Goal: Information Seeking & Learning: Find specific page/section

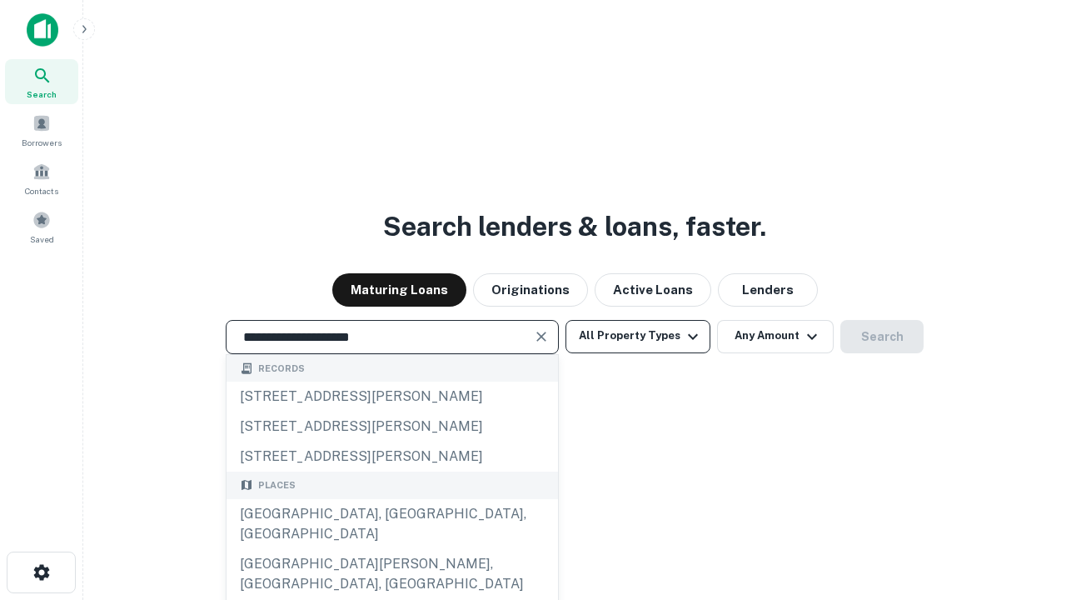
click at [391, 549] on div "[GEOGRAPHIC_DATA], [GEOGRAPHIC_DATA], [GEOGRAPHIC_DATA]" at bounding box center [393, 524] width 332 height 50
click at [638, 336] on button "All Property Types" at bounding box center [638, 336] width 145 height 33
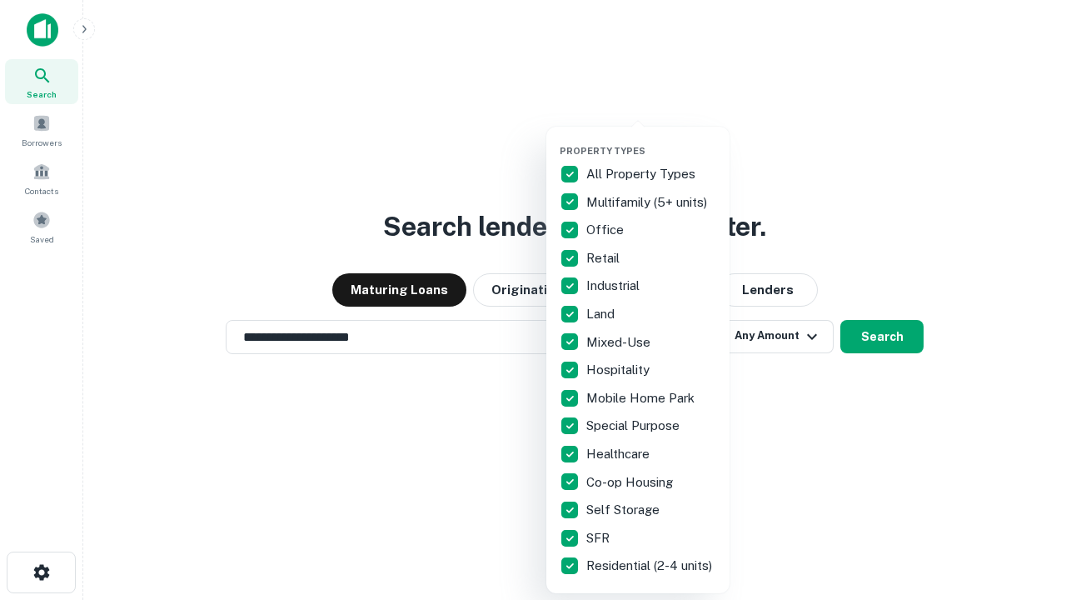
type input "**********"
click at [651, 140] on button "button" at bounding box center [651, 140] width 183 height 1
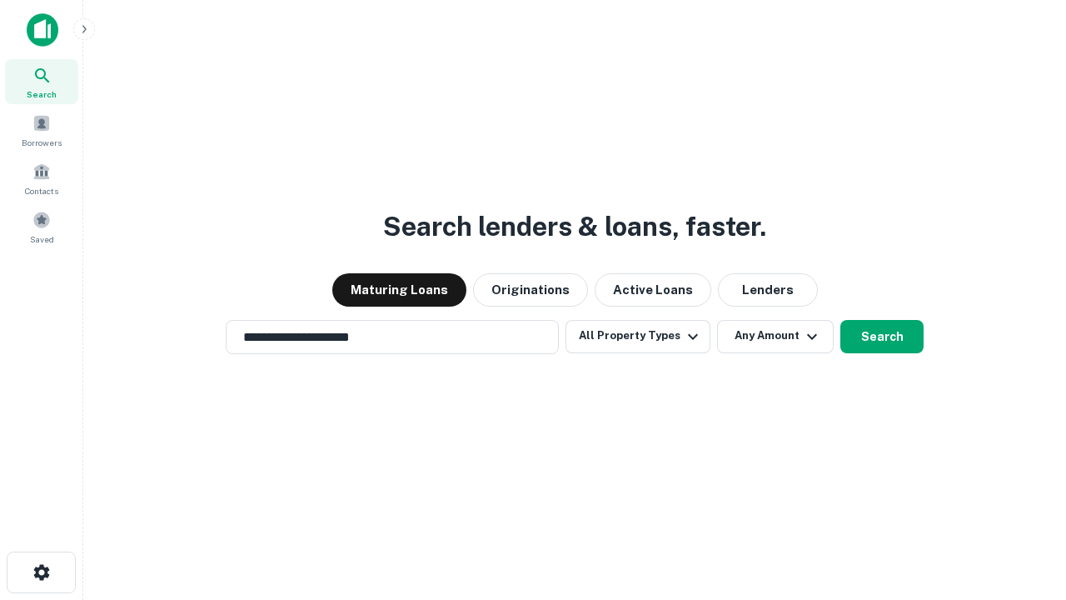
scroll to position [26, 0]
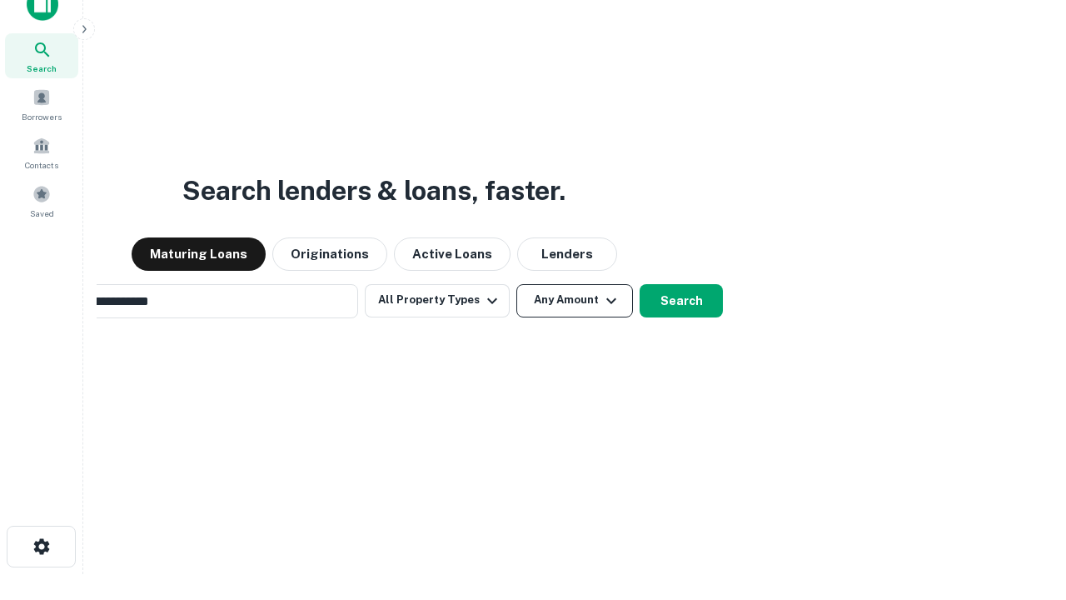
click at [516, 284] on button "Any Amount" at bounding box center [574, 300] width 117 height 33
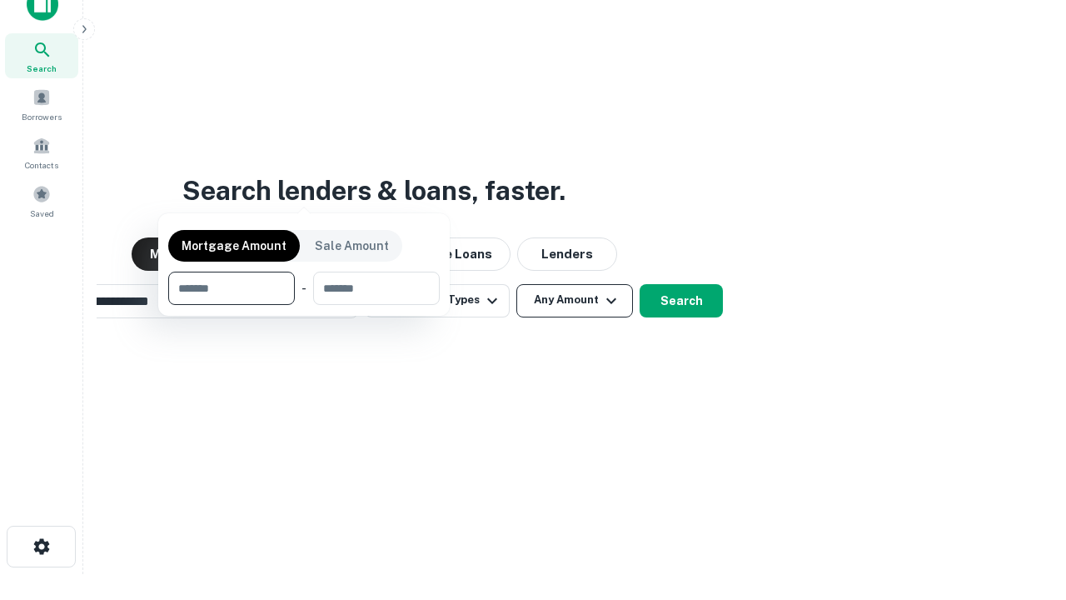
scroll to position [27, 0]
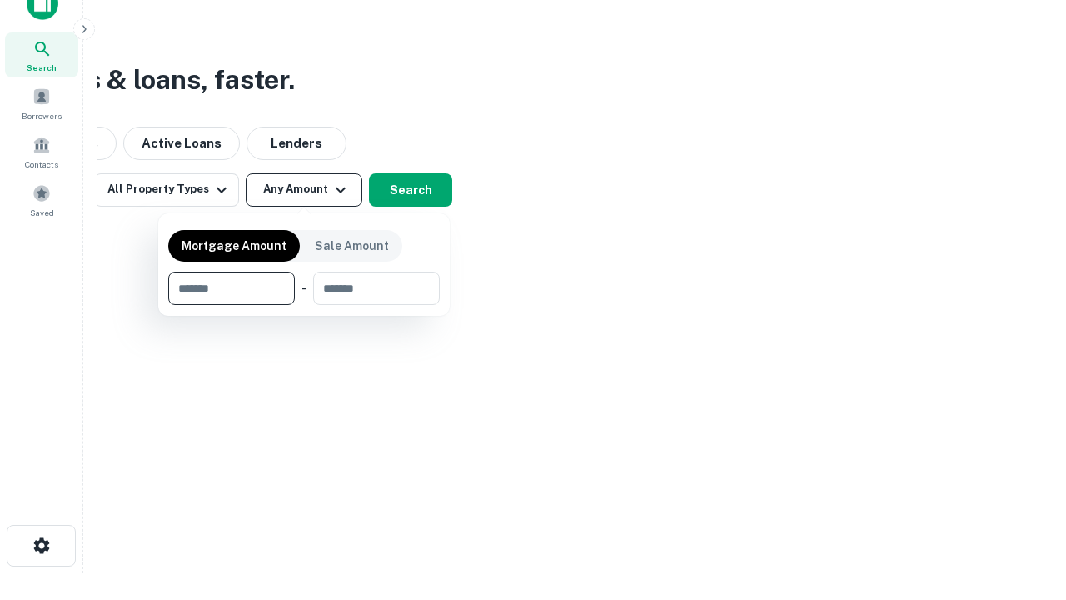
type input "*******"
click at [304, 305] on button "button" at bounding box center [304, 305] width 272 height 1
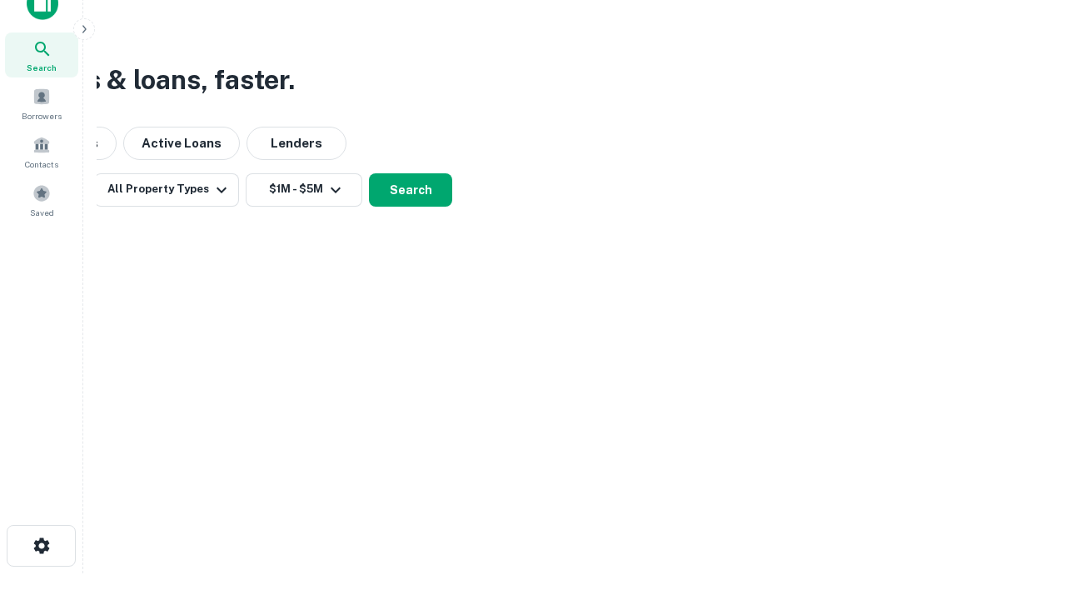
scroll to position [10, 307]
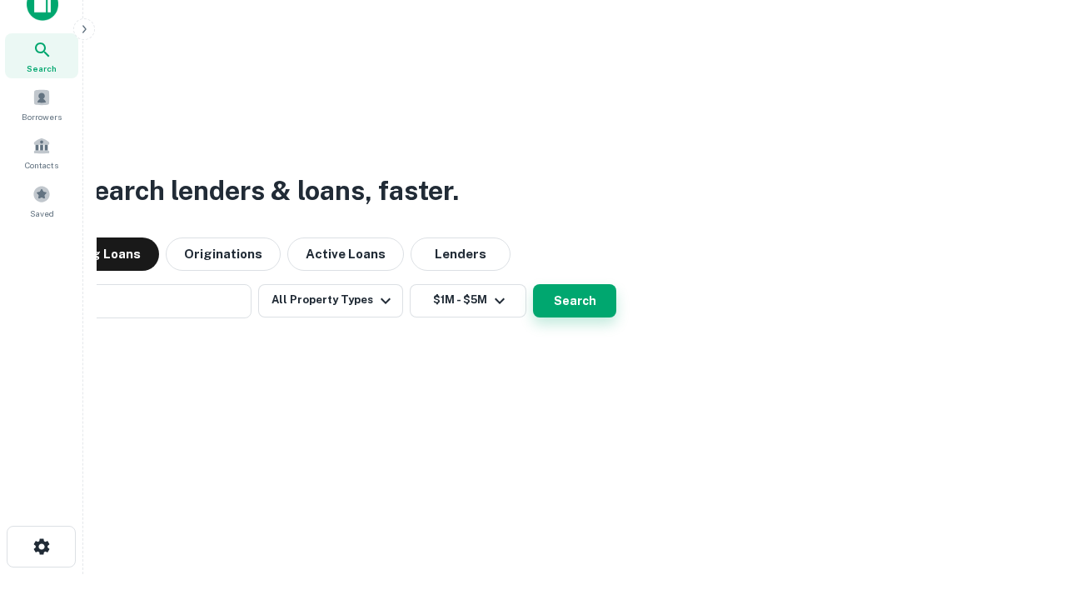
click at [533, 284] on button "Search" at bounding box center [574, 300] width 83 height 33
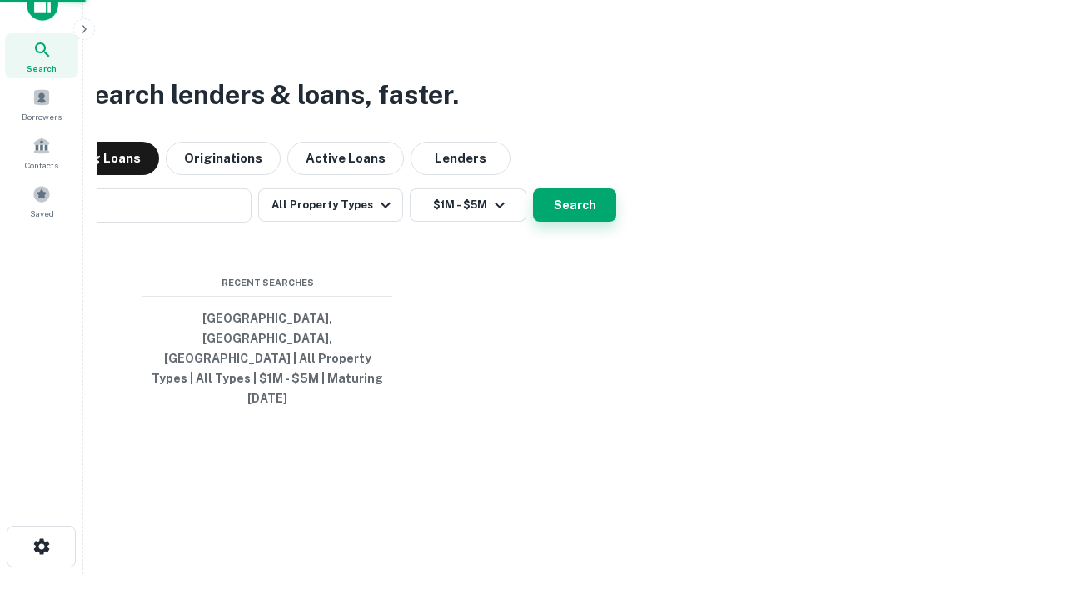
scroll to position [44, 471]
